Goal: Find specific page/section: Find specific page/section

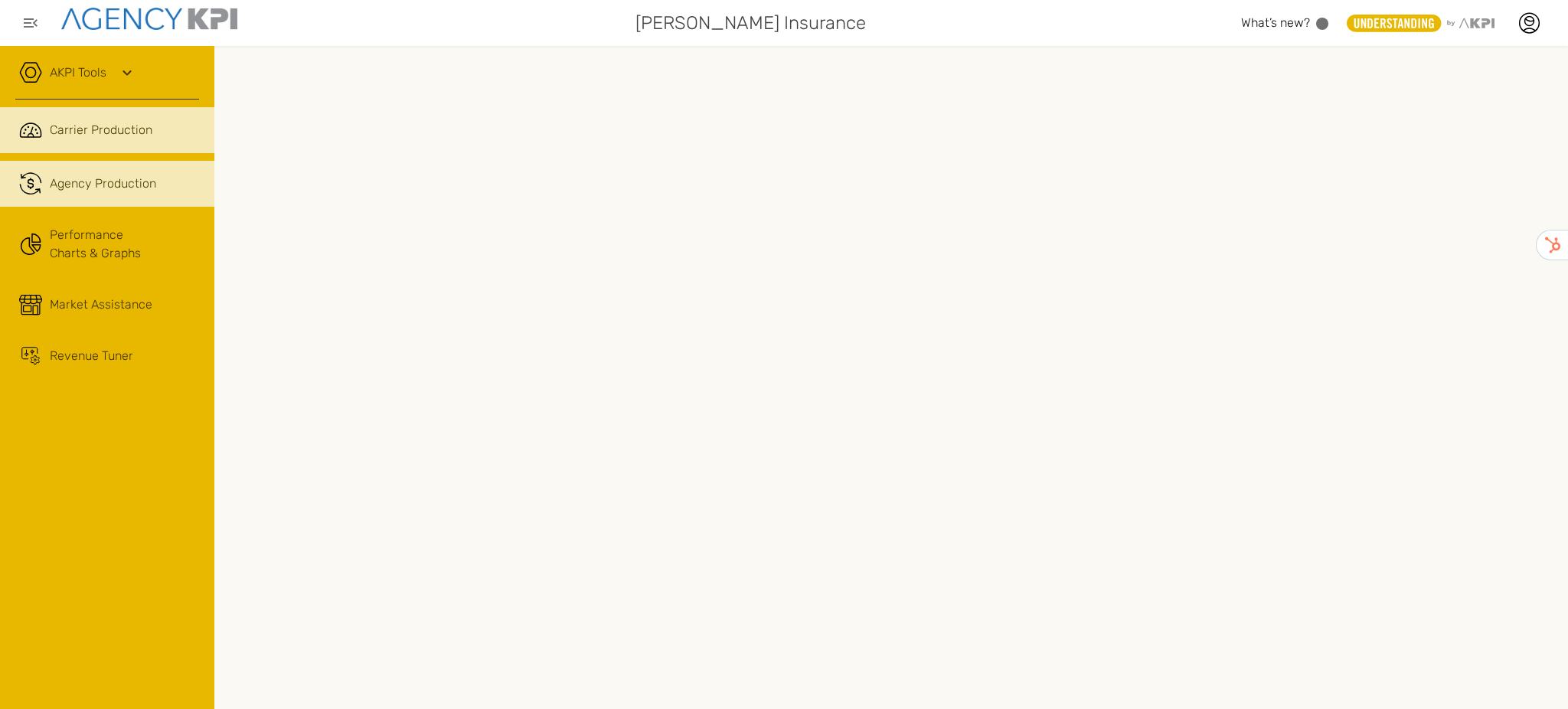
click at [110, 187] on span "Agency Production" at bounding box center [103, 183] width 107 height 18
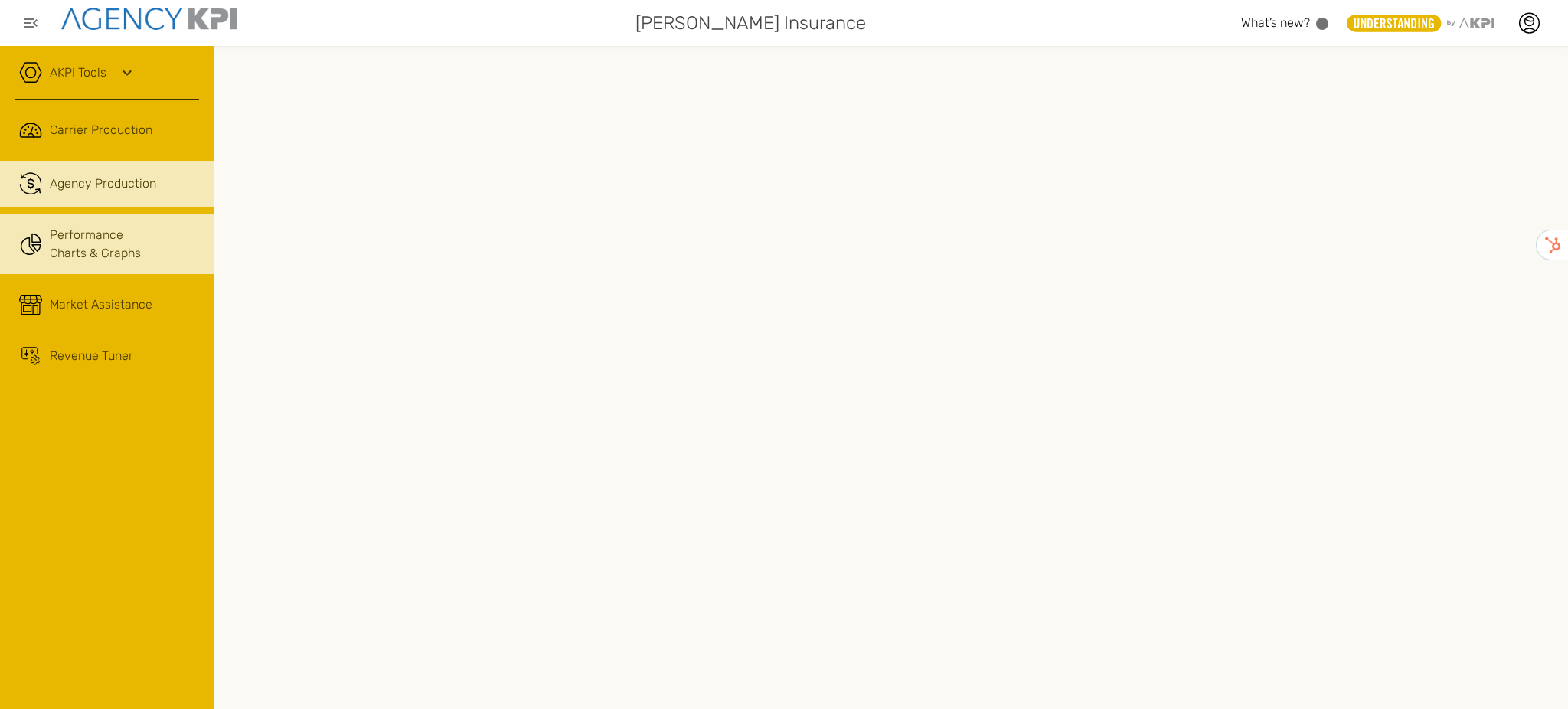
click at [88, 246] on link "Performance Charts & Graphs" at bounding box center [107, 244] width 214 height 60
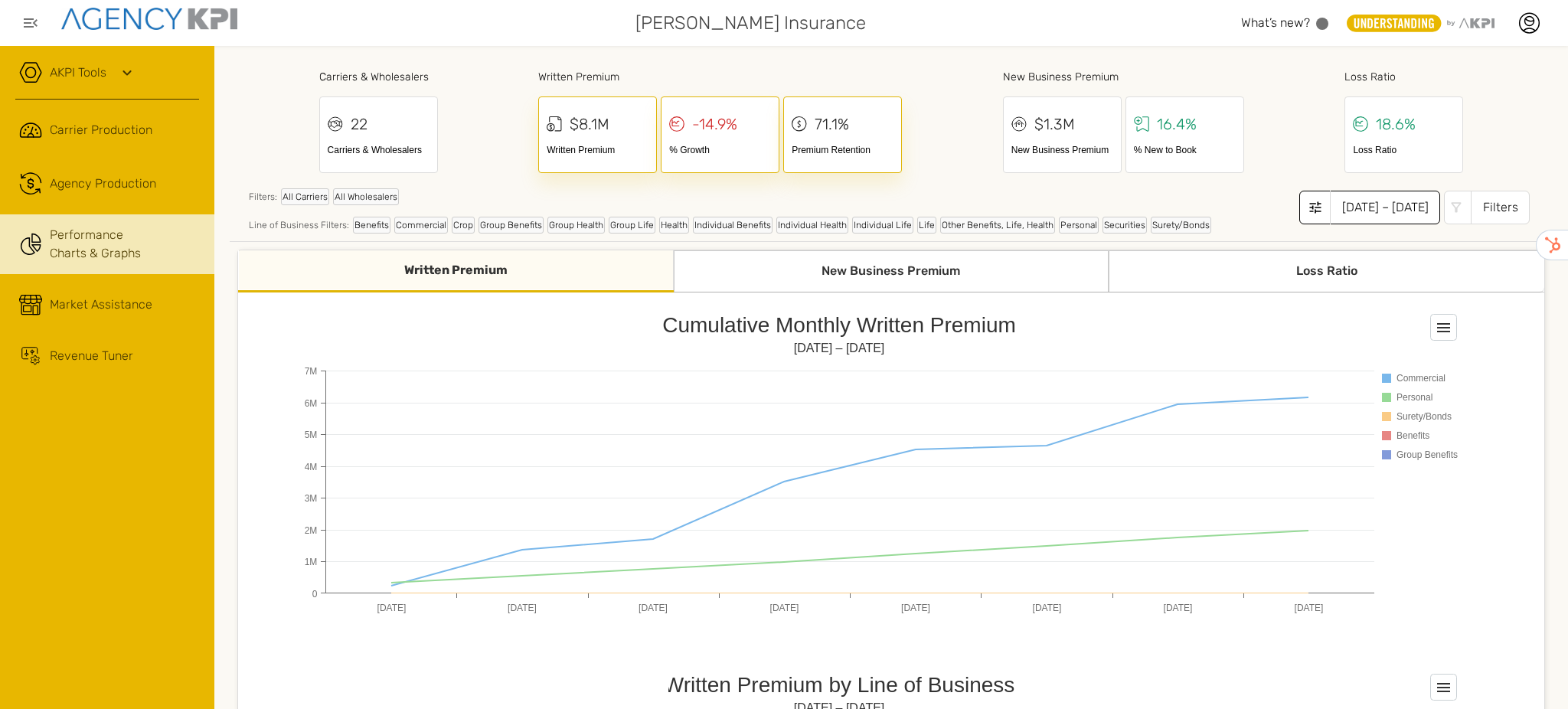
click at [1411, 214] on div "Jan 2025 – Aug 2025" at bounding box center [1385, 207] width 110 height 33
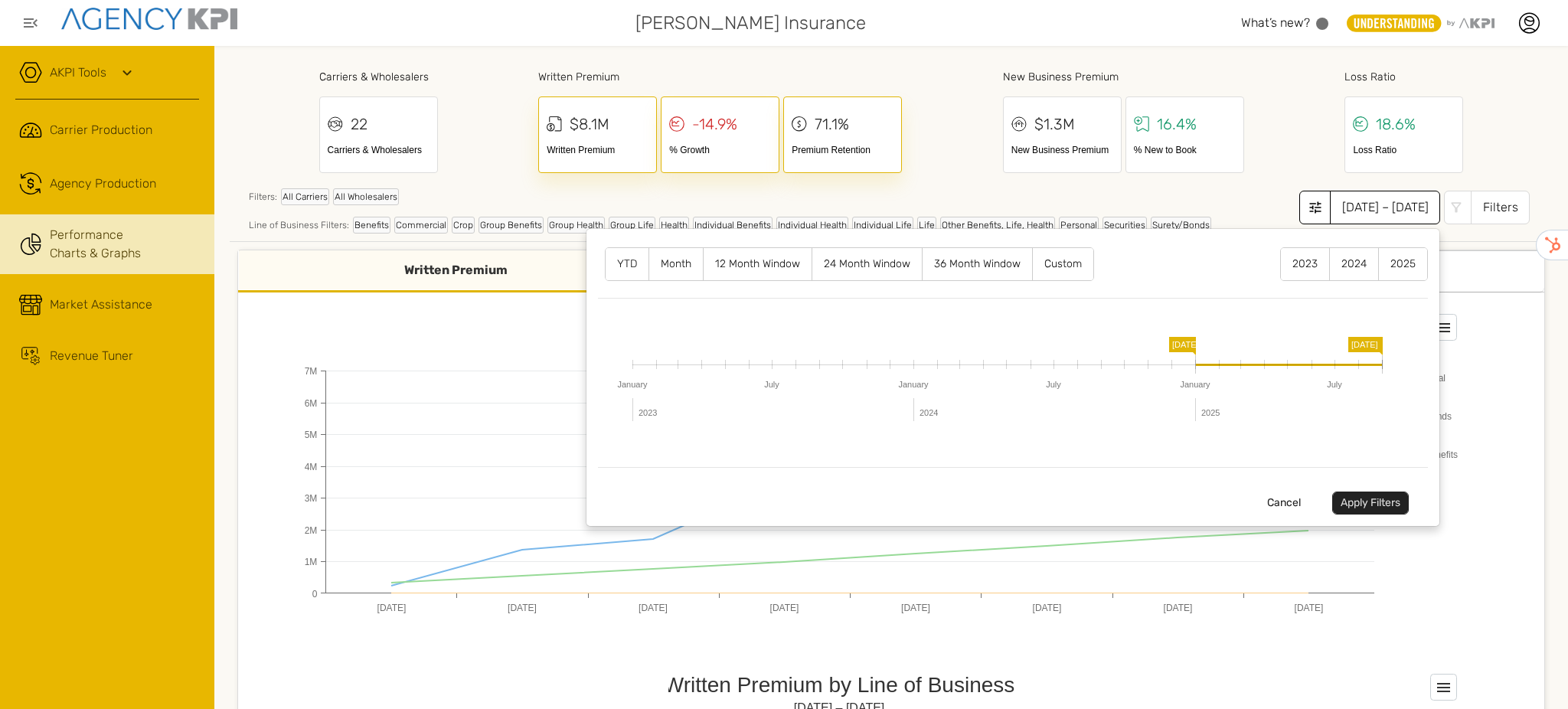
click at [718, 266] on label "12 Month Window" at bounding box center [756, 265] width 108 height 32
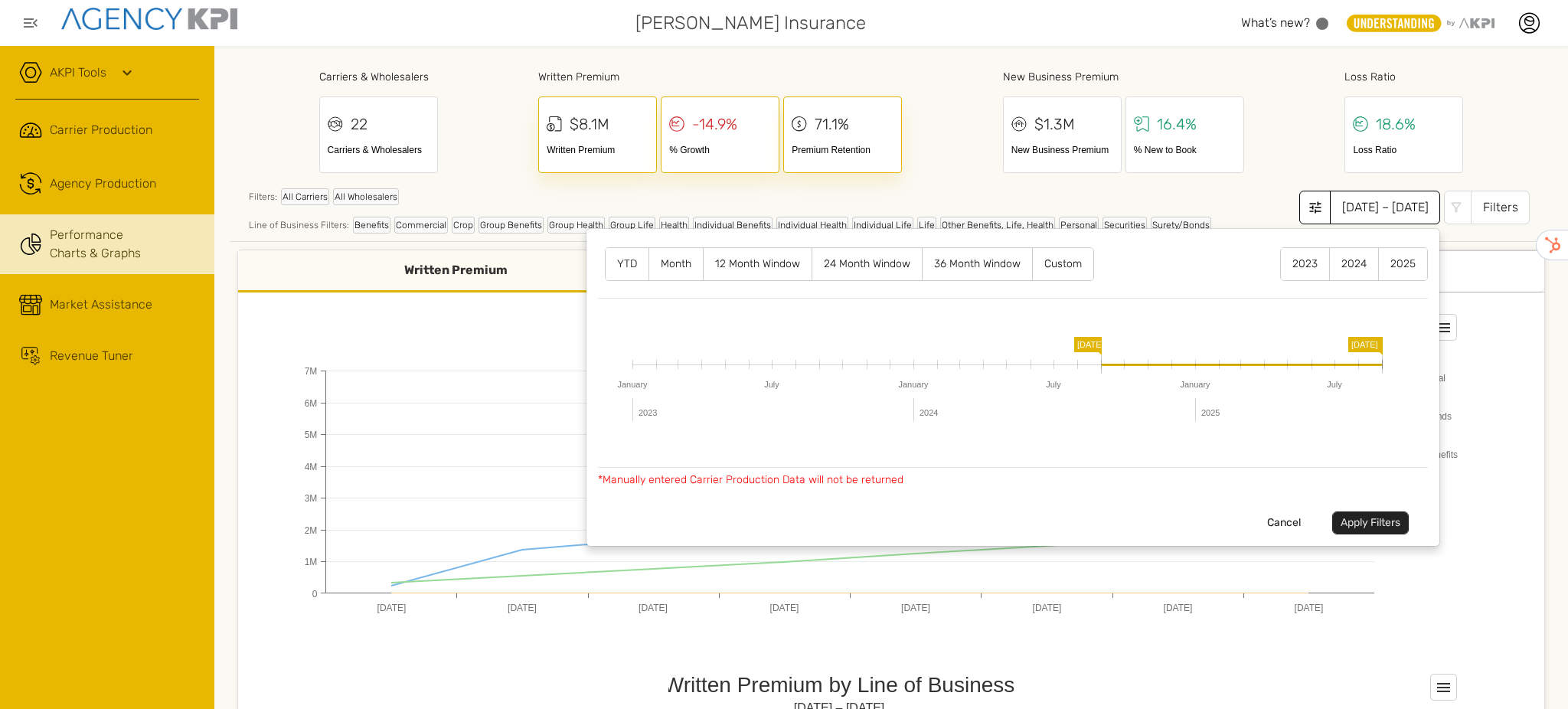
click at [1372, 522] on button "Apply Filters" at bounding box center [1370, 523] width 76 height 23
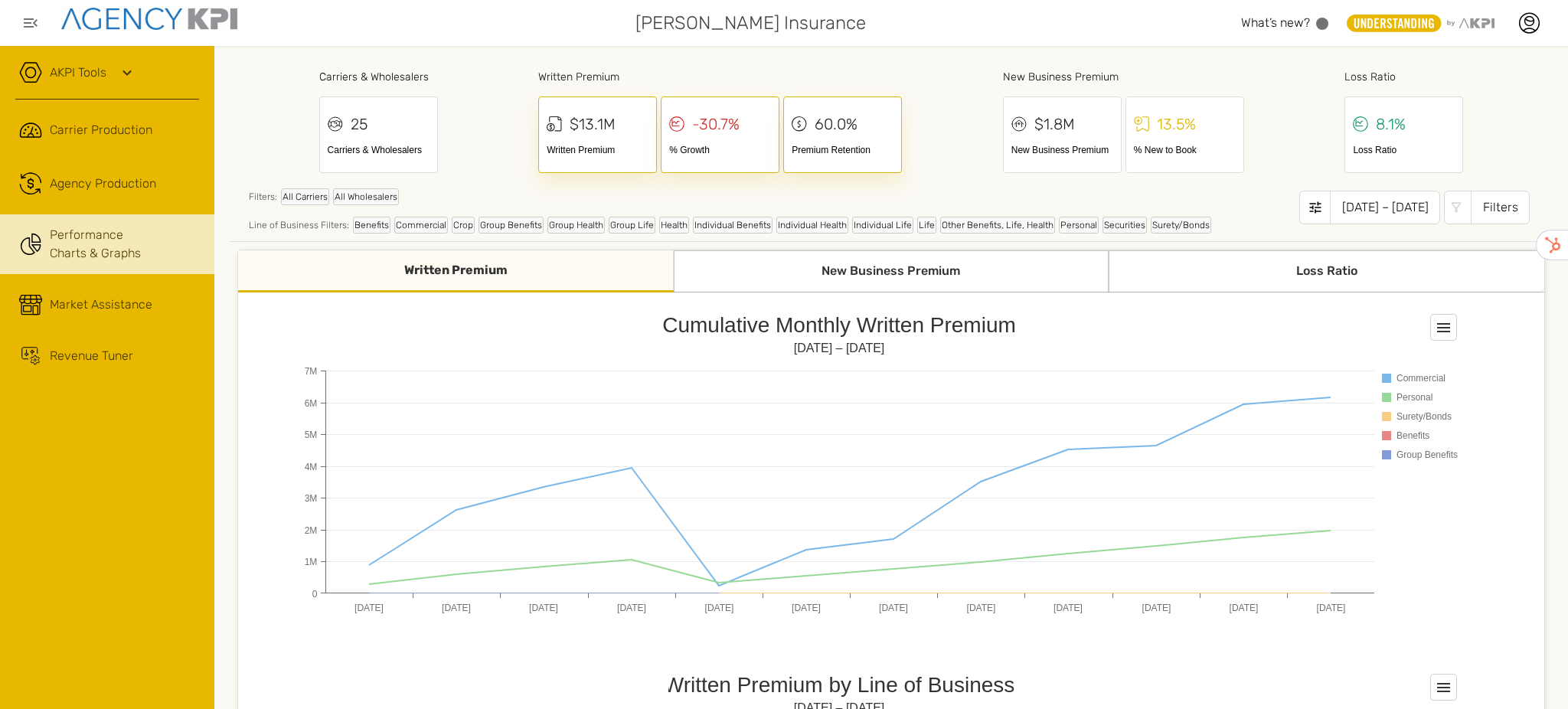
click at [535, 281] on div "Written Premium" at bounding box center [456, 271] width 436 height 42
click at [117, 194] on link ".cls-1{fill:none;stroke:#221f20;stroke-linecap:round;stroke-linejoin:round;stro…" at bounding box center [107, 184] width 214 height 46
